Goal: Transaction & Acquisition: Book appointment/travel/reservation

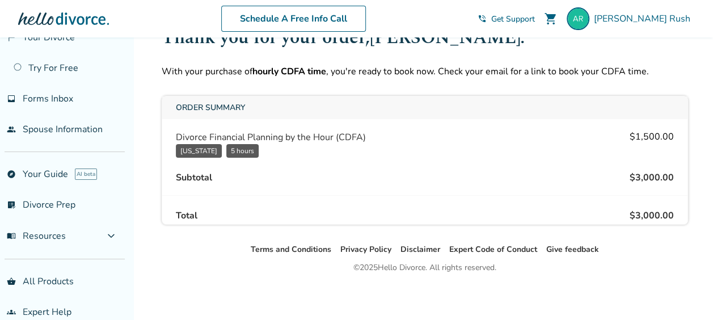
scroll to position [42, 0]
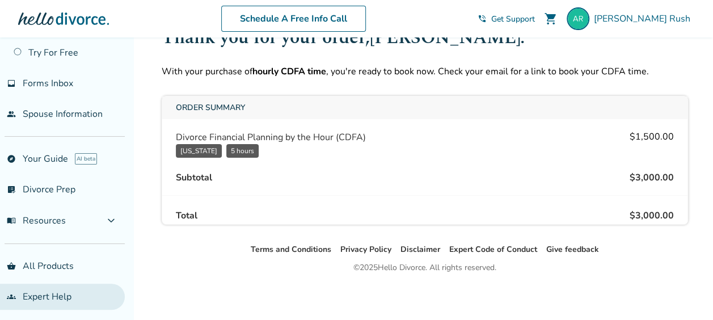
click at [49, 290] on link "groups Expert Help" at bounding box center [62, 297] width 125 height 26
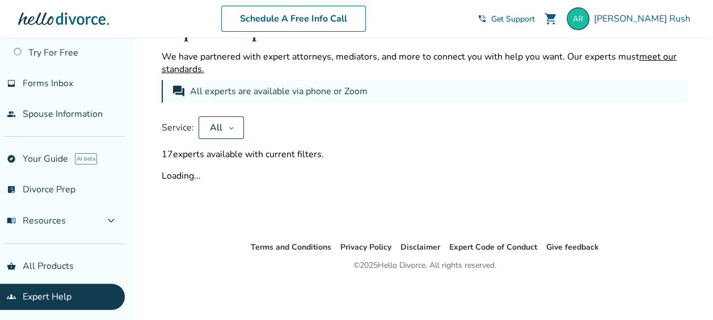
scroll to position [47, 0]
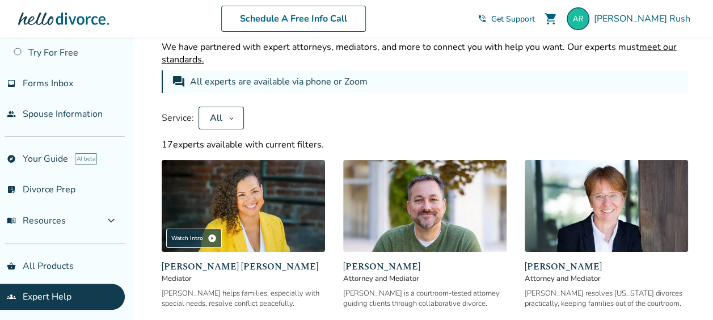
click at [239, 116] on button "All" at bounding box center [221, 118] width 45 height 23
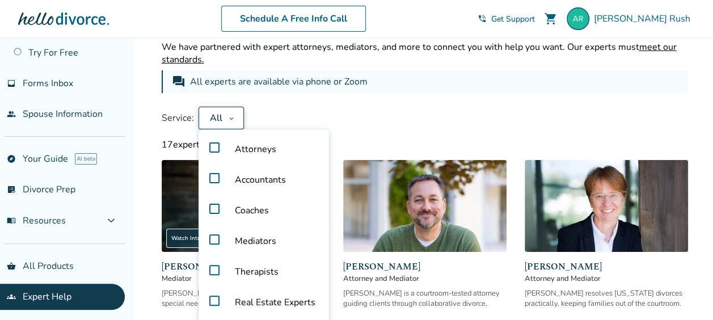
click at [213, 172] on label "Accountants" at bounding box center [263, 180] width 121 height 31
click at [629, 91] on div "forum All experts are available via phone or Zoom" at bounding box center [425, 81] width 527 height 23
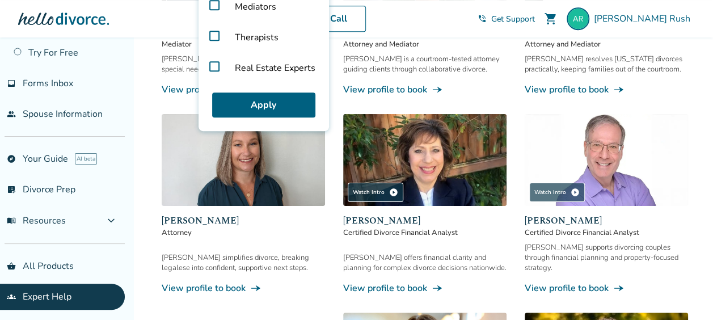
scroll to position [324, 0]
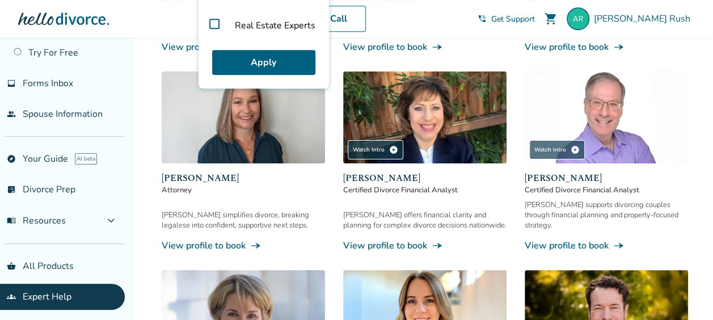
click at [607, 119] on img at bounding box center [606, 118] width 163 height 92
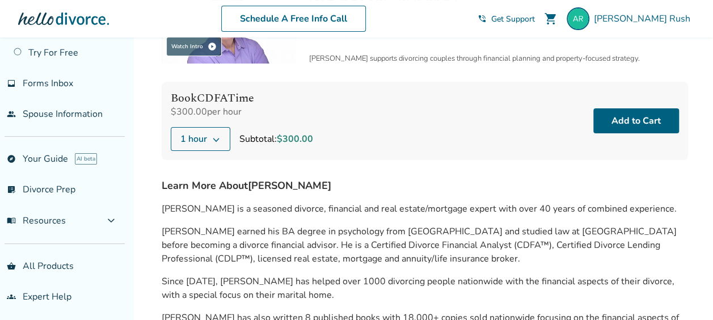
scroll to position [67, 0]
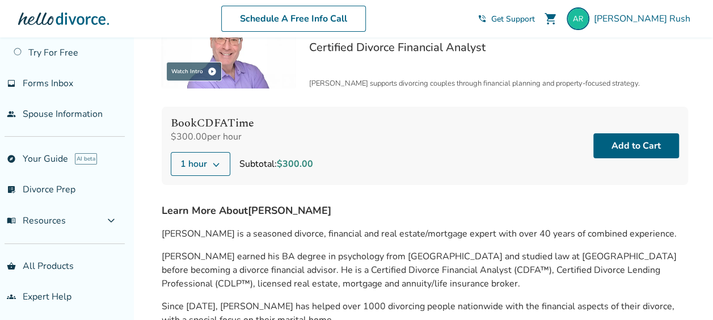
click at [215, 161] on icon at bounding box center [216, 163] width 9 height 9
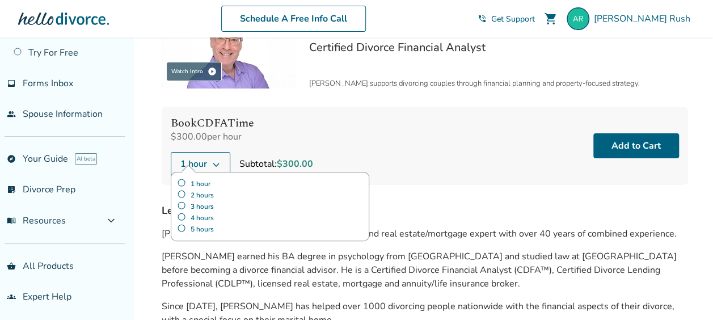
click at [181, 225] on label "5 hours" at bounding box center [270, 229] width 186 height 11
click at [337, 150] on div "Book CDFA Time $300.00 per hour 5 hours 1 hour 2 hours 3 hours 4 hours 5 hours …" at bounding box center [425, 146] width 527 height 78
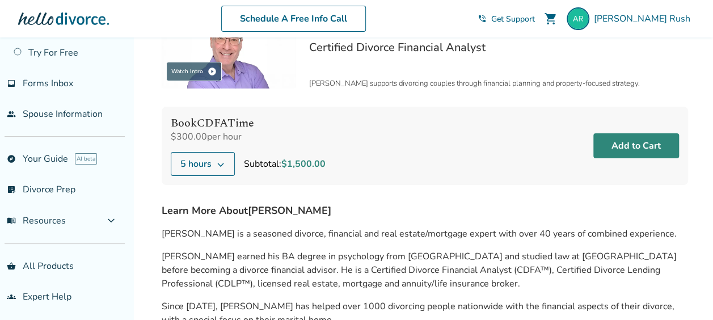
click at [621, 142] on button "Add to Cart" at bounding box center [637, 145] width 86 height 25
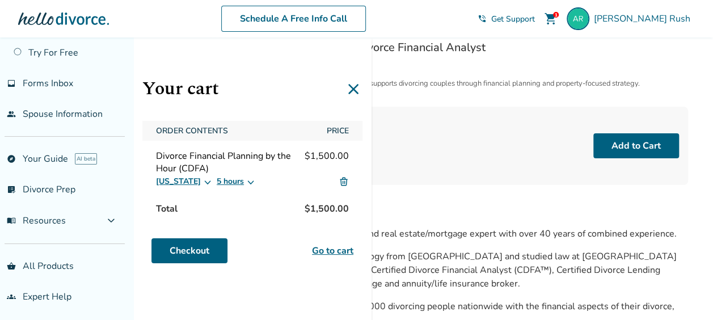
click at [460, 155] on div "Book CDFA Time $300.00 per hour 5 hours Subtotal: $1,500.00 Add to Cart" at bounding box center [425, 146] width 527 height 78
click at [352, 86] on icon at bounding box center [354, 89] width 18 height 18
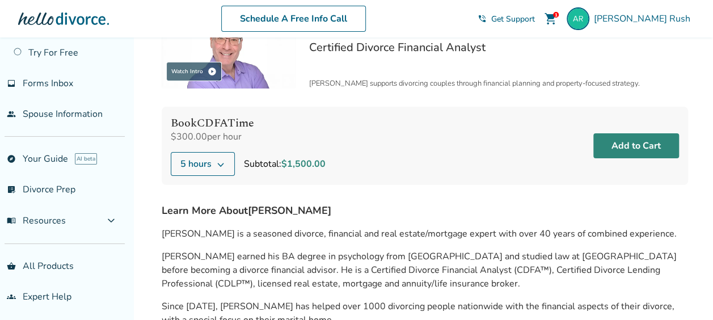
click at [619, 143] on button "Add to Cart" at bounding box center [637, 145] width 86 height 25
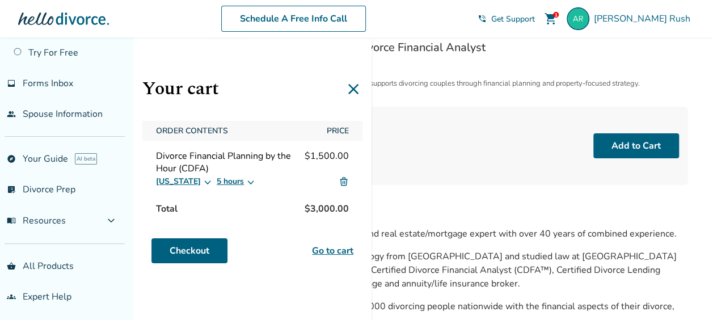
click at [331, 249] on link "Go to cart" at bounding box center [332, 251] width 41 height 14
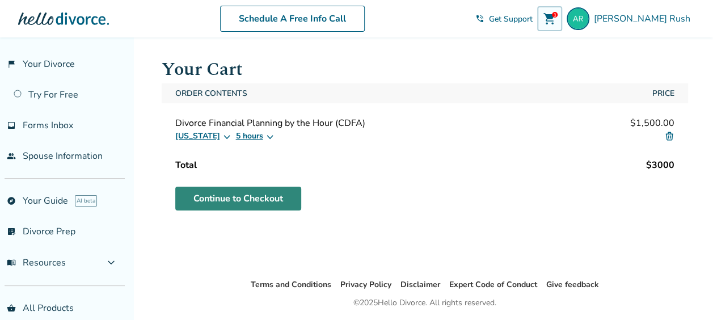
click at [246, 197] on link "Continue to Checkout" at bounding box center [238, 199] width 126 height 24
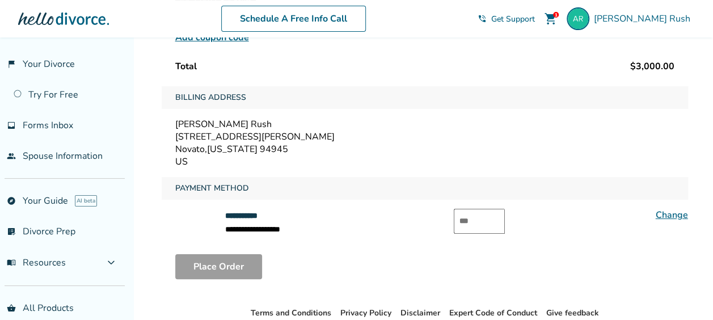
scroll to position [168, 0]
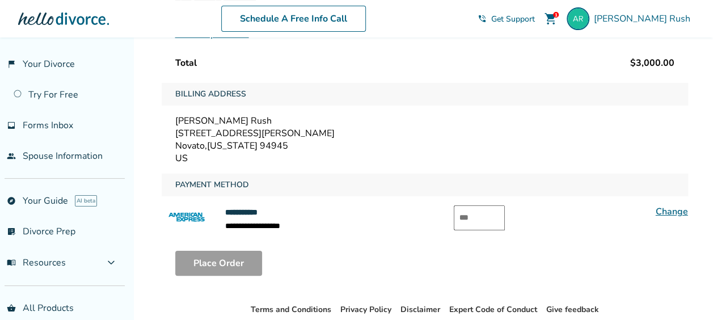
click at [475, 216] on input "text" at bounding box center [479, 217] width 51 height 25
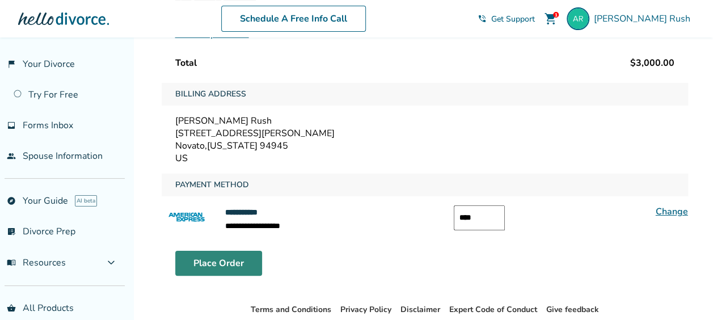
type input "****"
click at [242, 257] on button "Place Order" at bounding box center [218, 263] width 87 height 25
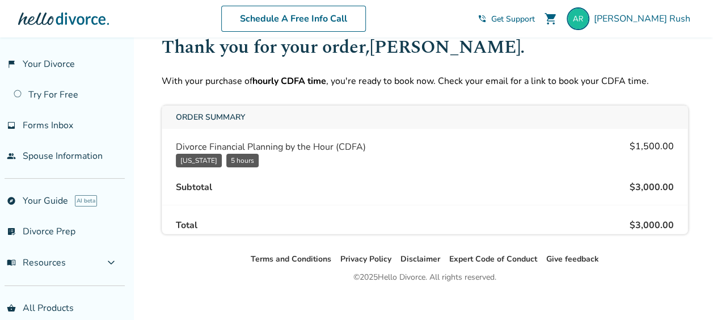
scroll to position [47, 0]
